Goal: Book appointment/travel/reservation

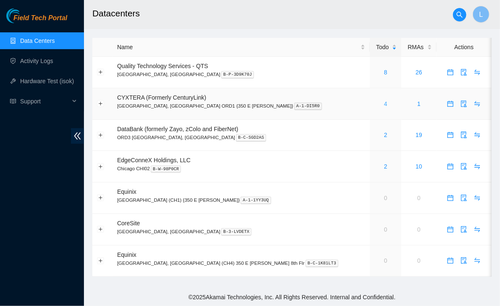
click at [384, 106] on link "4" at bounding box center [385, 103] width 3 height 7
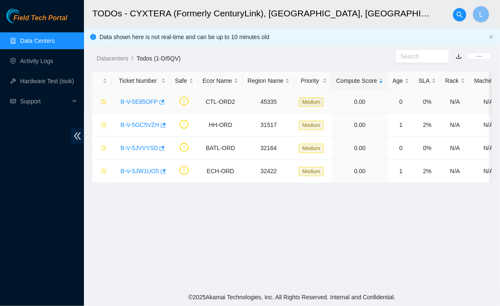
click at [133, 98] on link "B-V-5E85OFP" at bounding box center [139, 101] width 37 height 7
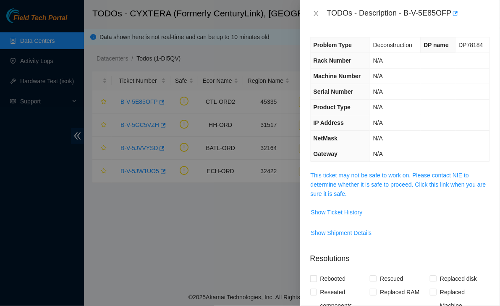
click at [389, 191] on span "This ticket may not be safe to work on. Please contact NIE to determine whether…" at bounding box center [400, 185] width 179 height 28
click at [395, 183] on link "This ticket may not be safe to work on. Please contact NIE to determine whether…" at bounding box center [399, 184] width 176 height 25
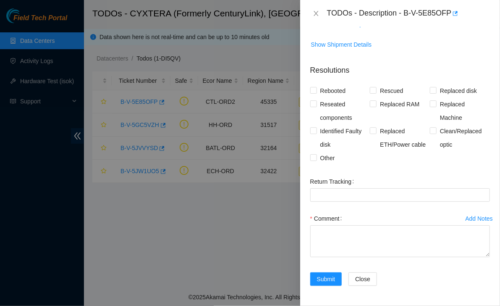
scroll to position [270, 0]
click at [318, 160] on span "Other" at bounding box center [327, 157] width 21 height 13
click at [316, 160] on input "Other" at bounding box center [313, 157] width 6 height 6
checkbox input "true"
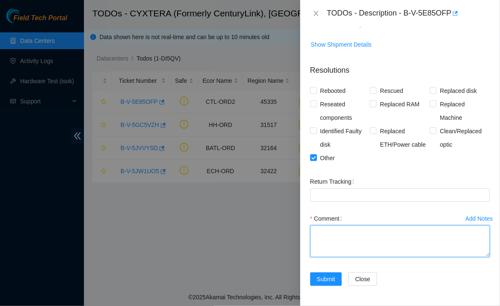
click at [357, 236] on textarea "Comment" at bounding box center [400, 241] width 180 height 32
click at [357, 236] on textarea "Confirmed serial numbers, powered down all machines listed" at bounding box center [400, 241] width 180 height 32
type textarea "Confirmed serial numbers, powered down all machines listed"
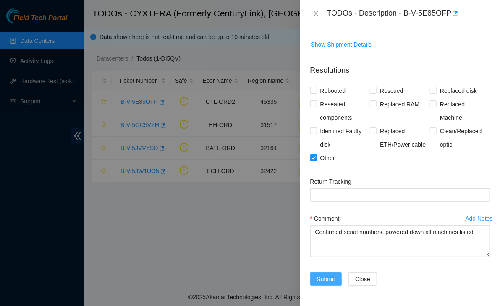
click at [326, 280] on span "Submit" at bounding box center [326, 278] width 18 height 9
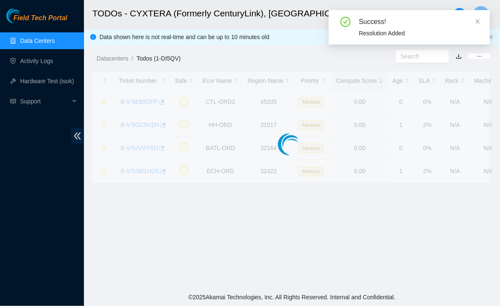
scroll to position [189, 0]
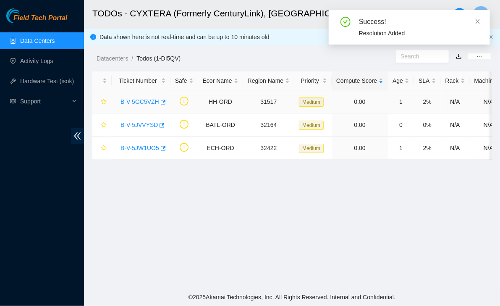
click at [145, 102] on link "B-V-5GC5VZH" at bounding box center [140, 101] width 39 height 7
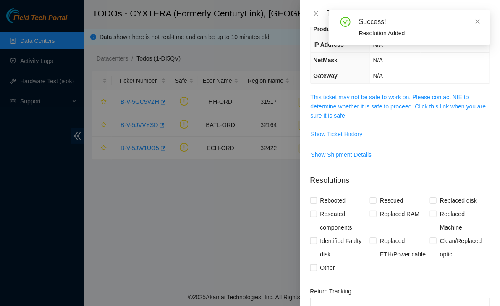
scroll to position [77, 0]
click at [328, 264] on span "Other" at bounding box center [327, 268] width 21 height 13
click at [316, 265] on input "Other" at bounding box center [313, 268] width 6 height 6
checkbox input "true"
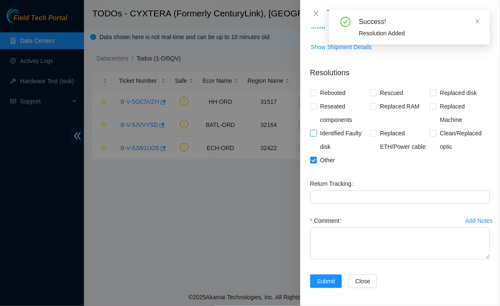
scroll to position [179, 0]
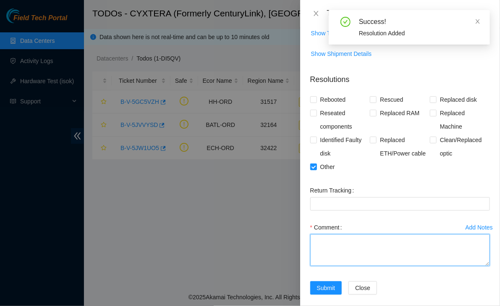
click at [335, 247] on textarea "Comment" at bounding box center [400, 250] width 180 height 32
paste textarea "Confirmed serial numbers, powered down all machines listed"
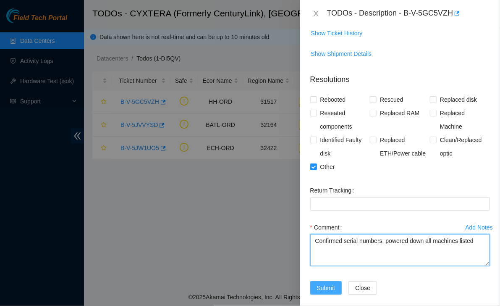
type textarea "Confirmed serial numbers, powered down all machines listed"
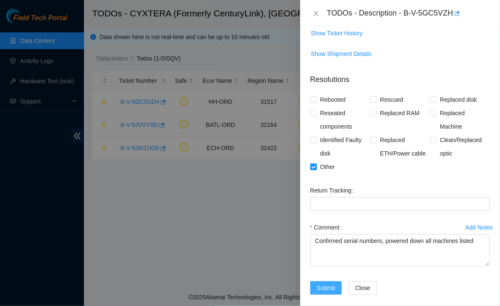
click at [328, 290] on span "Submit" at bounding box center [326, 287] width 18 height 9
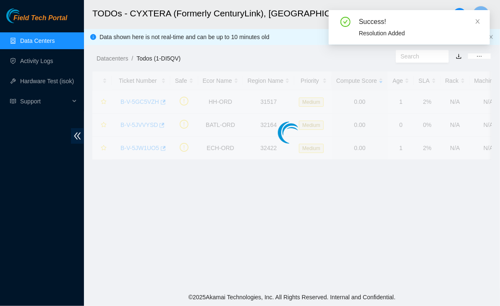
scroll to position [182, 0]
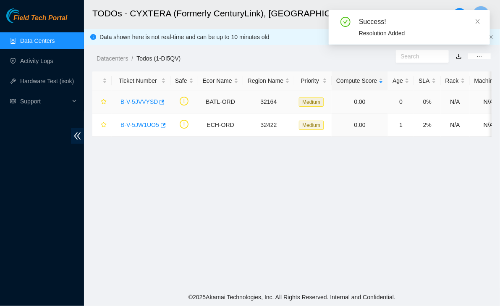
click at [137, 101] on link "B-V-5JVVYSD" at bounding box center [139, 101] width 37 height 7
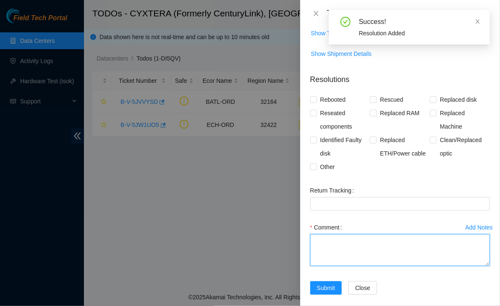
click at [342, 260] on textarea "Comment" at bounding box center [400, 250] width 180 height 32
paste textarea "Confirmed serial numbers, powered down all machines listed"
type textarea "Confirmed serial numbers, powered down all machines listed"
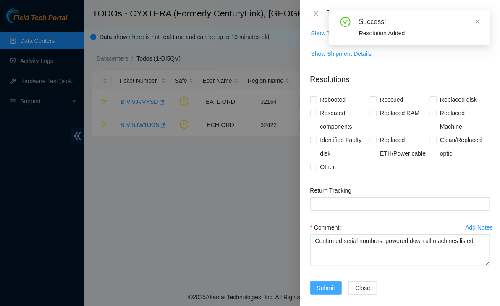
click at [331, 284] on span "Submit" at bounding box center [326, 287] width 18 height 9
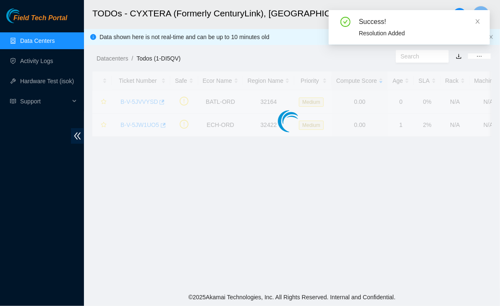
scroll to position [182, 0]
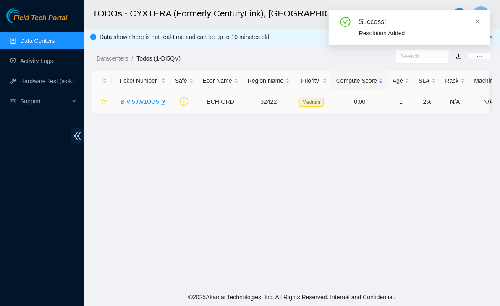
click at [147, 103] on link "B-V-5JW1UO5" at bounding box center [140, 101] width 39 height 7
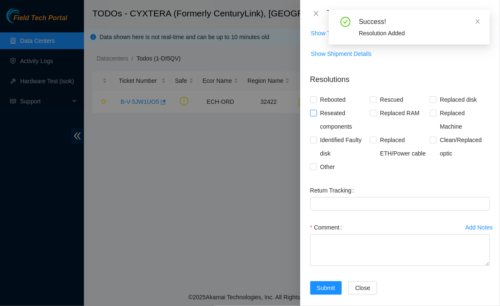
scroll to position [83, 0]
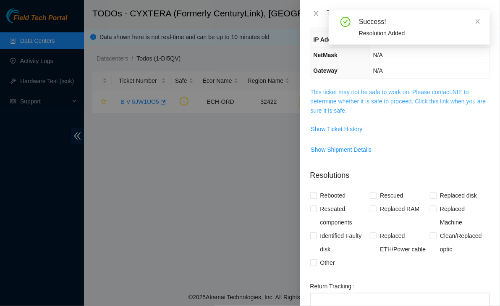
click at [346, 92] on link "This ticket may not be safe to work on. Please contact NIE to determine whether…" at bounding box center [399, 101] width 176 height 25
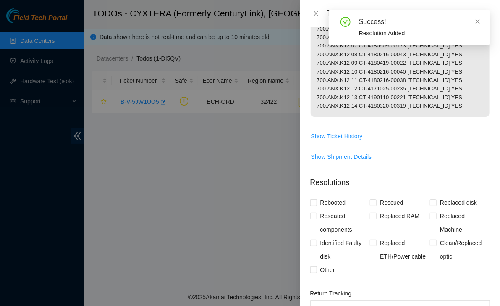
scroll to position [322, 0]
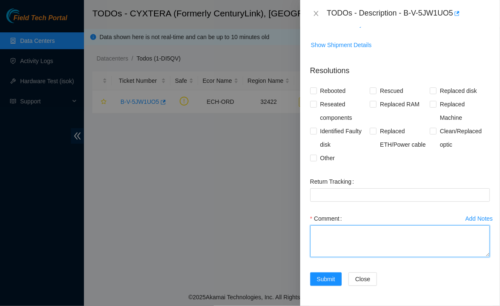
click at [336, 247] on textarea "Comment" at bounding box center [400, 241] width 180 height 32
paste textarea "Confirmed serial numbers, powered down all machines listed"
type textarea "Confirmed serial numbers, powered down all machines listed"
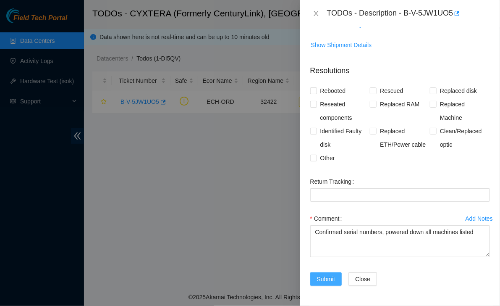
click at [326, 278] on span "Submit" at bounding box center [326, 278] width 18 height 9
click at [229, 229] on div at bounding box center [250, 153] width 500 height 306
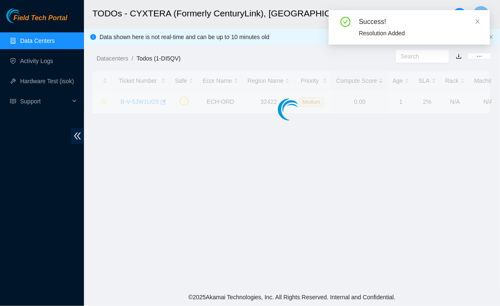
scroll to position [189, 0]
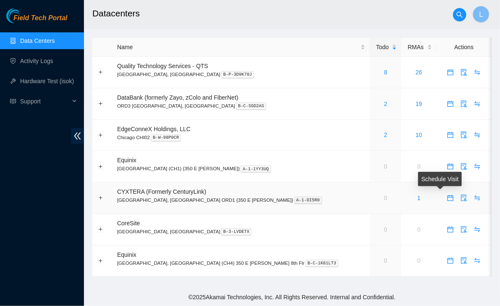
click at [448, 200] on icon "calendar" at bounding box center [451, 198] width 6 height 6
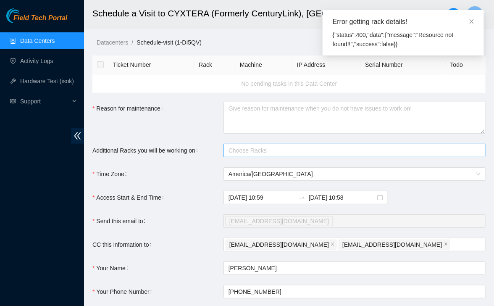
click at [249, 147] on div at bounding box center [351, 150] width 250 height 10
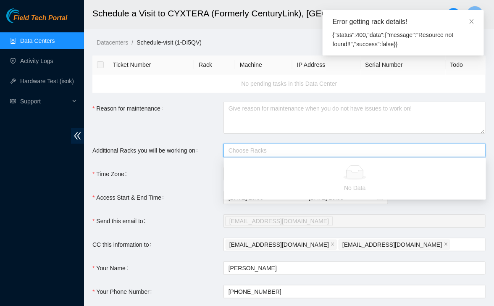
paste input "700.ANX.D10"
type input "700.ANX.D10"
click at [163, 200] on label "Access Start & End Time" at bounding box center [129, 197] width 75 height 13
click at [229, 200] on input "2025-10-09 10:59" at bounding box center [262, 197] width 67 height 9
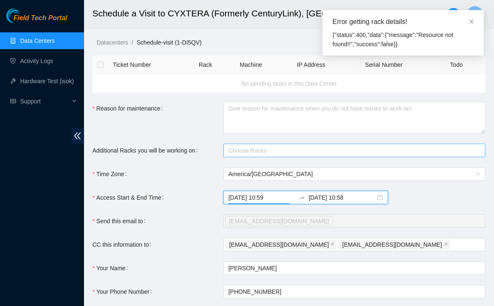
click at [257, 150] on div at bounding box center [351, 150] width 250 height 10
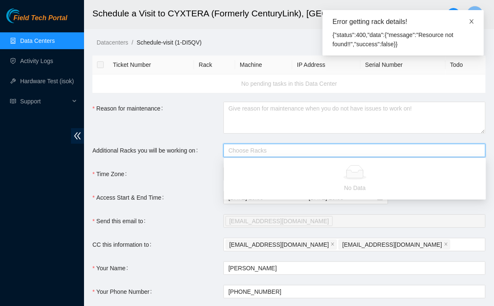
click at [472, 21] on icon "close" at bounding box center [472, 21] width 4 height 4
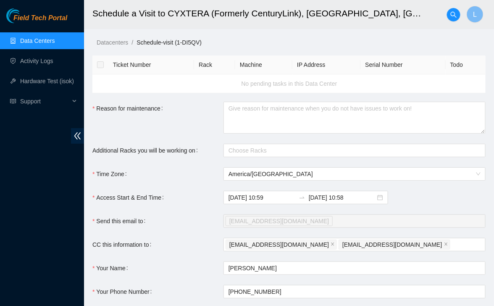
click at [47, 20] on span "Field Tech Portal" at bounding box center [40, 18] width 54 height 8
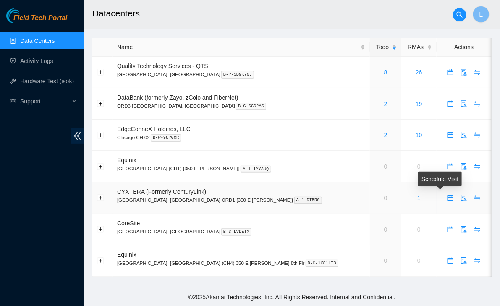
click at [444, 194] on span "calendar" at bounding box center [450, 197] width 13 height 7
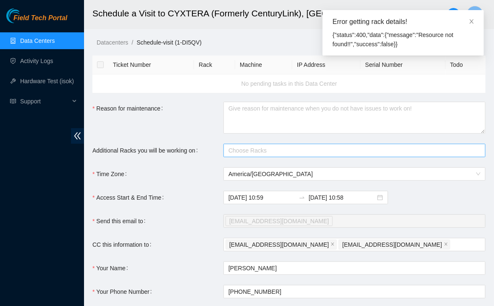
click at [307, 156] on div "Choose Racks" at bounding box center [354, 150] width 262 height 13
click at [300, 150] on div at bounding box center [351, 150] width 250 height 10
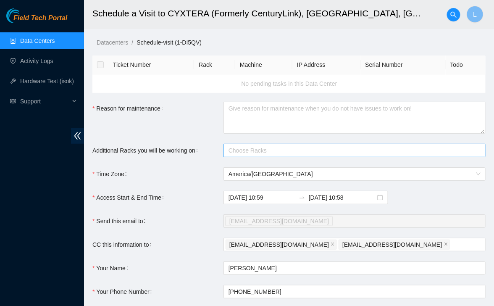
click at [289, 149] on div at bounding box center [351, 150] width 250 height 10
click at [40, 18] on span "Field Tech Portal" at bounding box center [40, 18] width 54 height 8
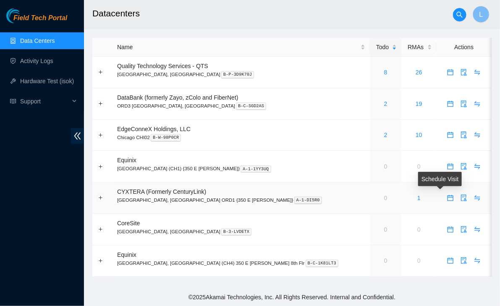
click at [447, 199] on icon "calendar" at bounding box center [450, 197] width 7 height 7
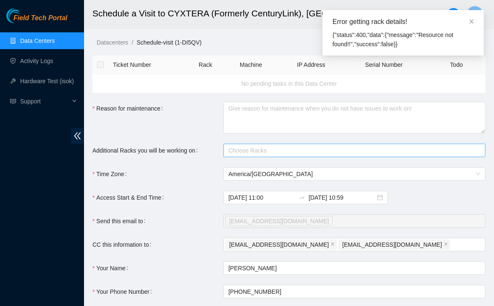
click at [297, 148] on div at bounding box center [351, 150] width 250 height 10
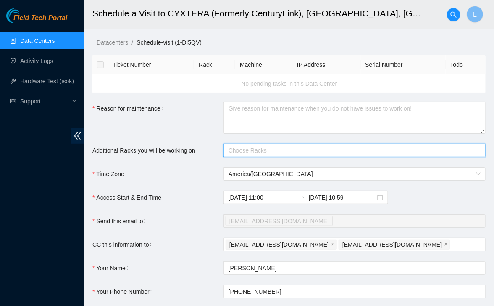
click at [308, 154] on div at bounding box center [351, 150] width 250 height 10
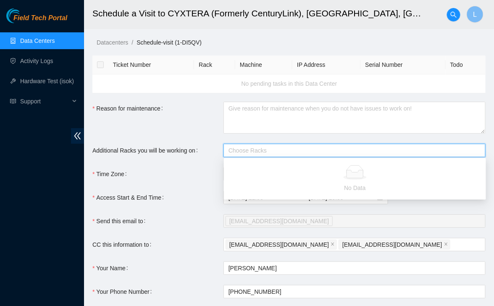
click at [51, 18] on span "Field Tech Portal" at bounding box center [40, 18] width 54 height 8
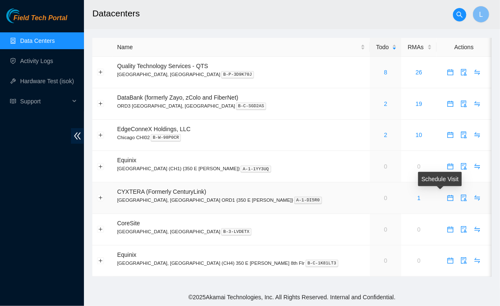
click at [447, 198] on icon "calendar" at bounding box center [450, 197] width 7 height 7
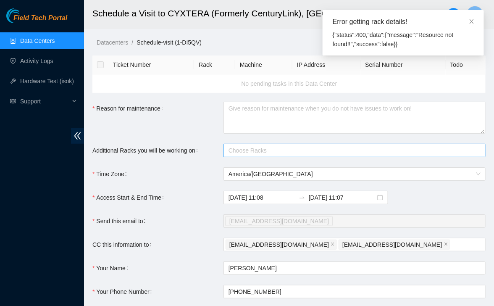
click at [298, 150] on div at bounding box center [351, 150] width 250 height 10
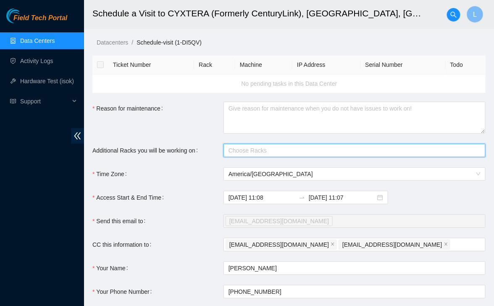
click at [34, 18] on span "Field Tech Portal" at bounding box center [40, 18] width 54 height 8
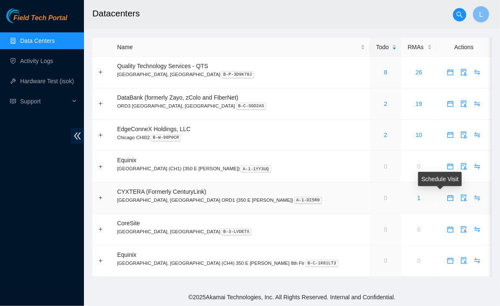
click at [447, 199] on icon "calendar" at bounding box center [450, 197] width 7 height 7
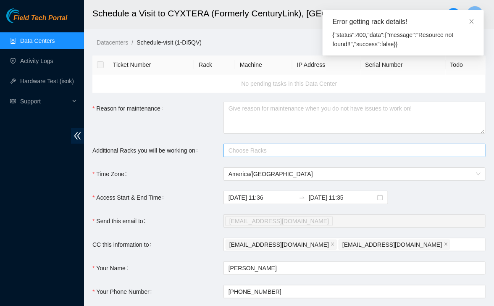
click at [269, 154] on div at bounding box center [351, 150] width 250 height 10
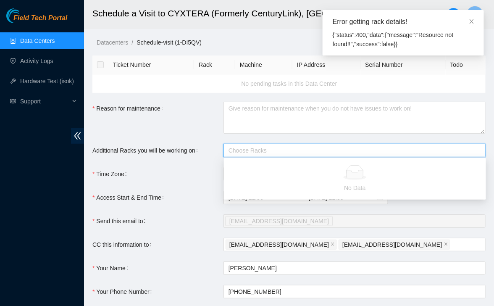
click at [262, 150] on div at bounding box center [351, 150] width 250 height 10
